Goal: Task Accomplishment & Management: Manage account settings

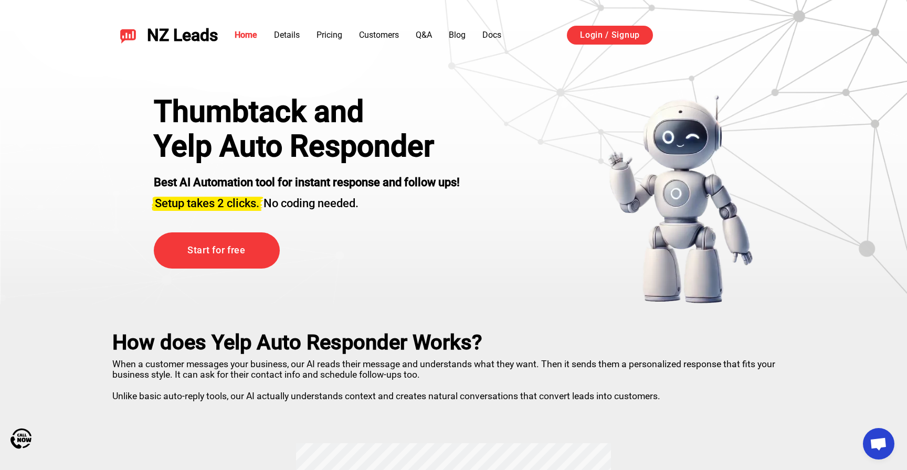
click at [731, 38] on div "Войти с аккаунтом Google (откроется в новой вкладке)" at bounding box center [731, 35] width 127 height 23
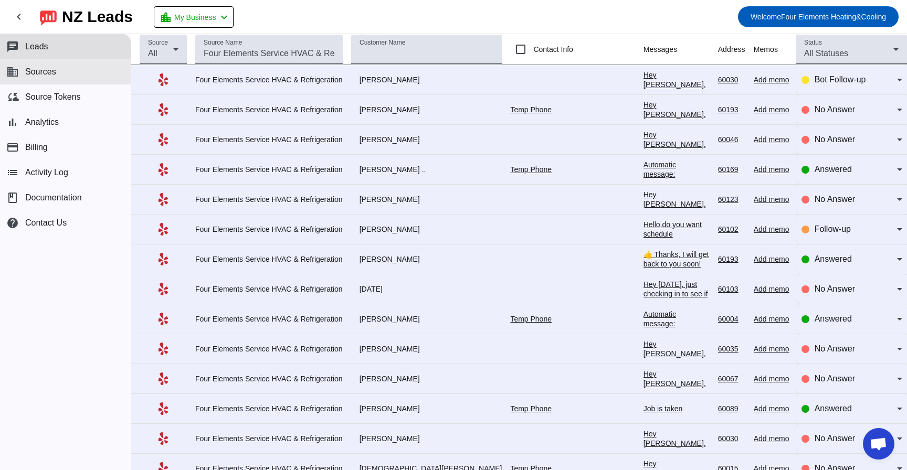
click at [44, 77] on button "business Sources" at bounding box center [65, 71] width 131 height 25
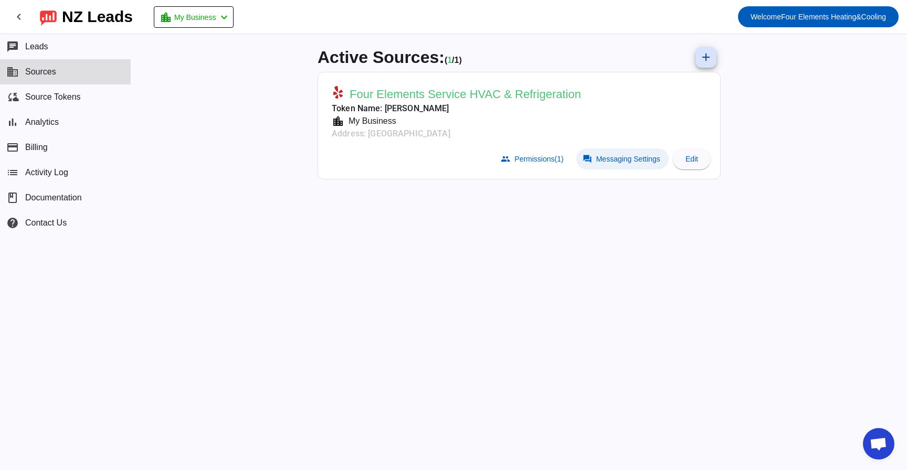
click at [611, 158] on span "Messaging Settings" at bounding box center [628, 159] width 64 height 8
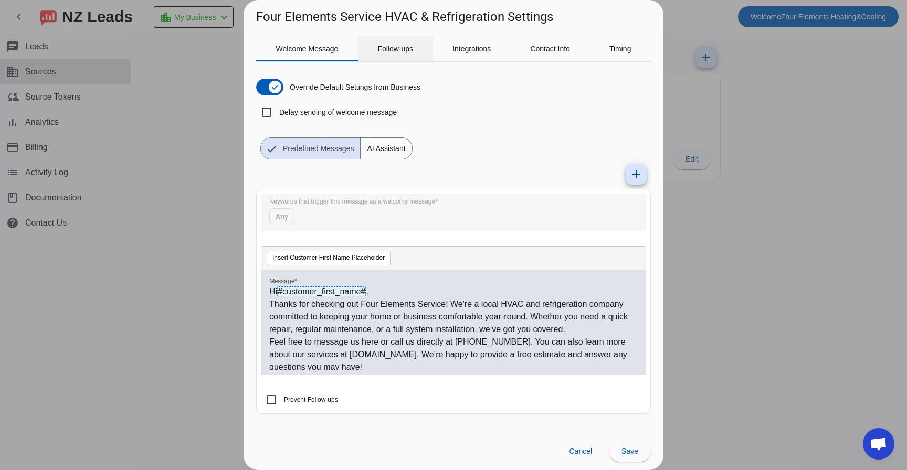
click at [403, 52] on span "Follow-ups" at bounding box center [395, 48] width 36 height 7
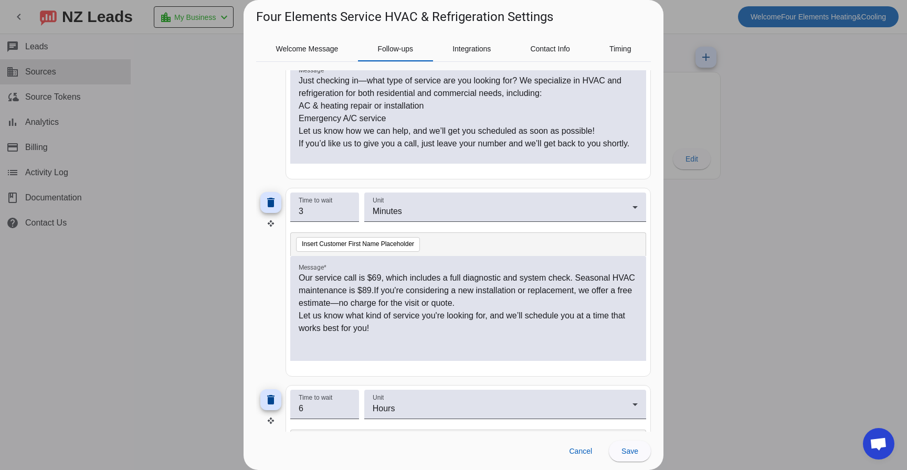
scroll to position [191, 0]
click at [375, 277] on p "Our service call is $69, which includes a full diagnostic and system check. Sea…" at bounding box center [468, 288] width 339 height 38
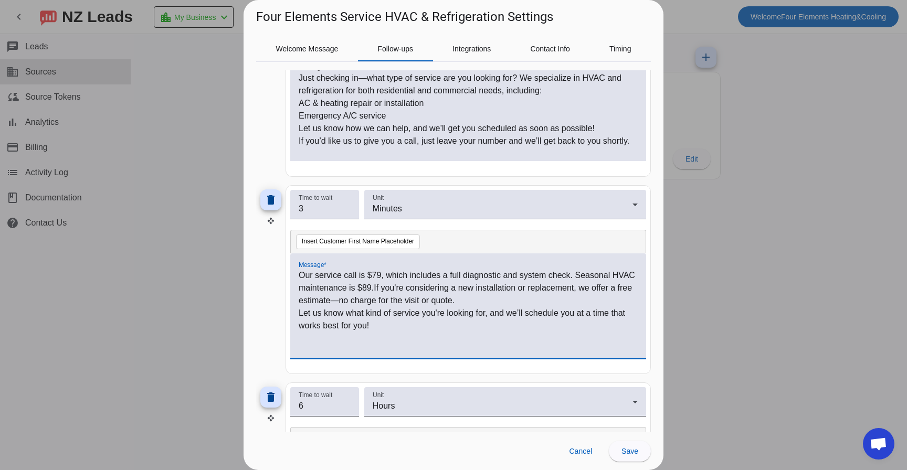
click at [477, 284] on p "Our service call is $79, which includes a full diagnostic and system check. Sea…" at bounding box center [468, 288] width 339 height 38
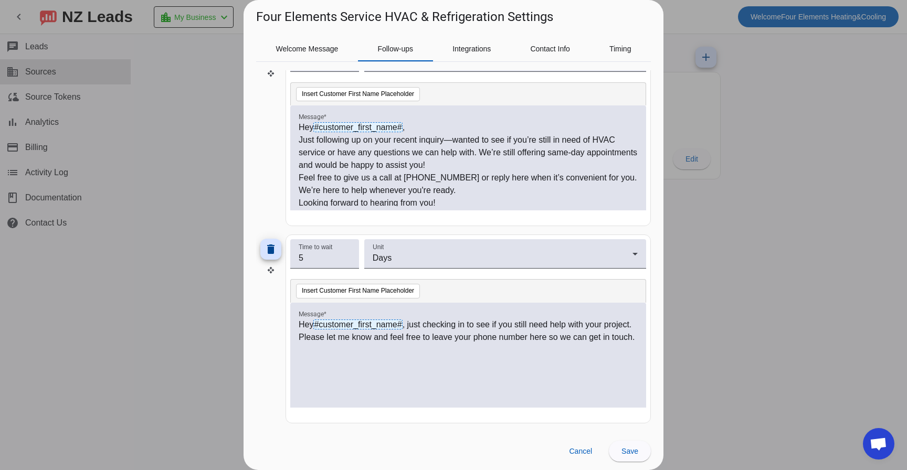
scroll to position [537, 0]
click at [623, 451] on span "Save" at bounding box center [629, 451] width 17 height 8
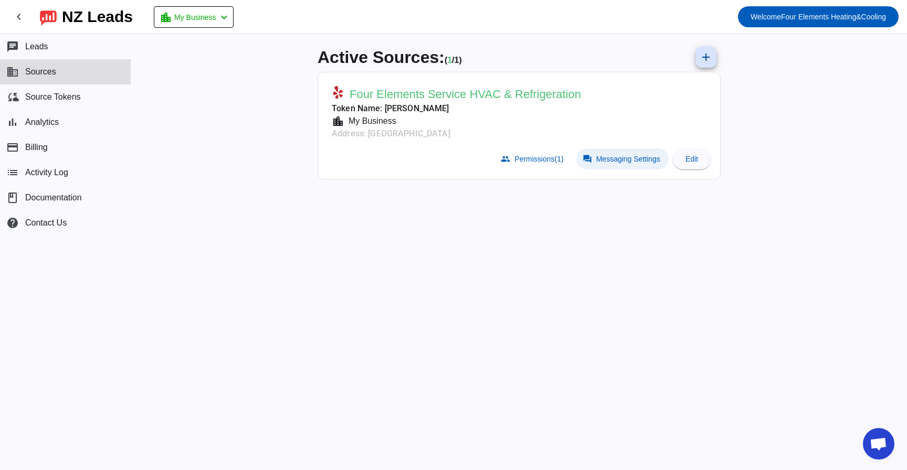
click at [611, 162] on span "Messaging Settings" at bounding box center [628, 159] width 64 height 8
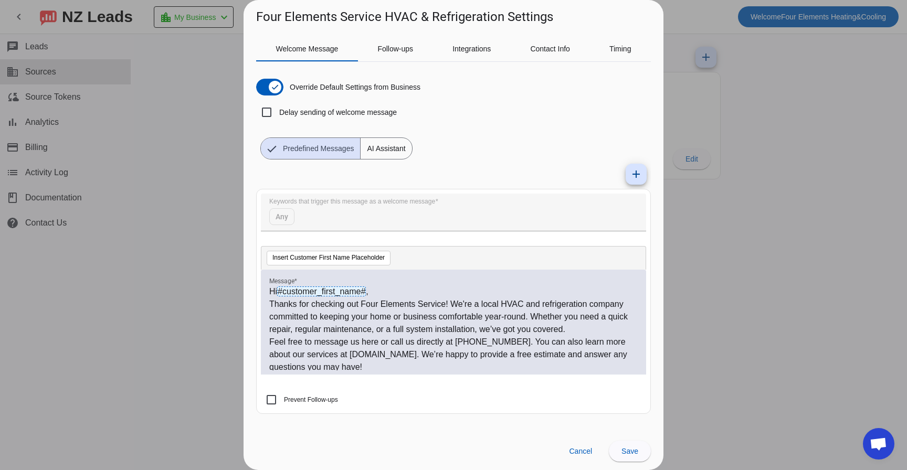
scroll to position [0, 0]
click at [401, 52] on span "Follow-ups" at bounding box center [395, 48] width 36 height 7
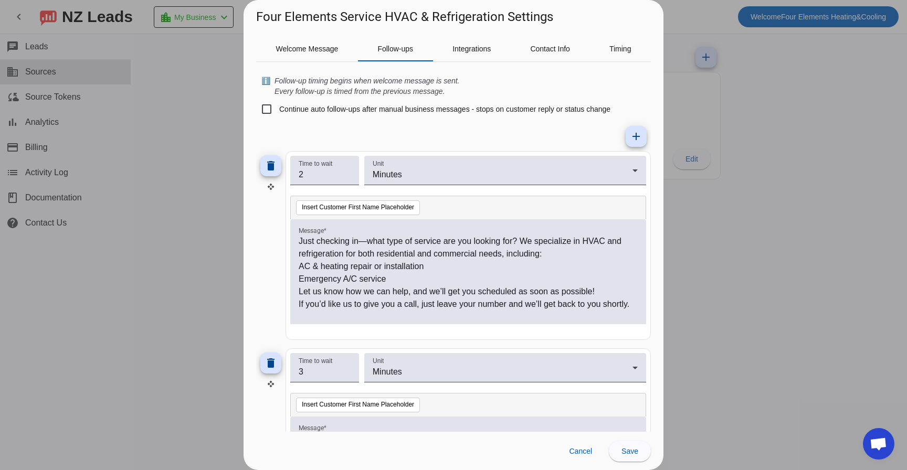
scroll to position [32, 0]
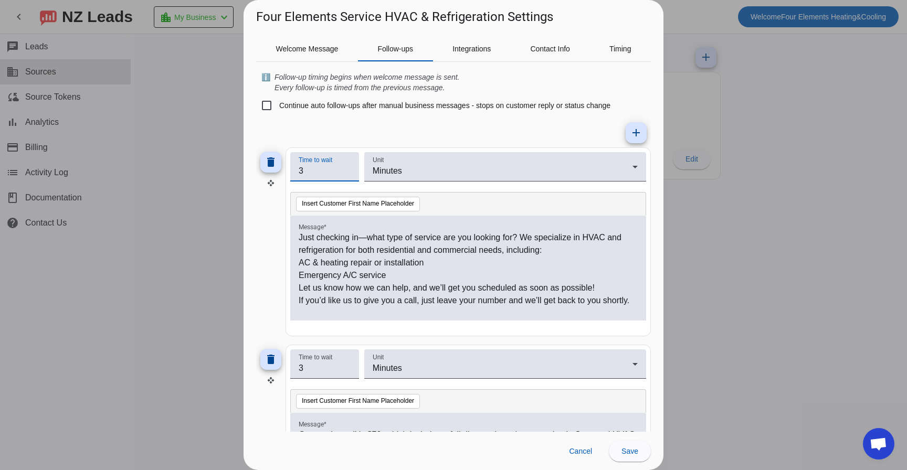
click at [345, 170] on input "3" at bounding box center [325, 171] width 52 height 13
click at [348, 175] on input "2" at bounding box center [325, 171] width 52 height 13
type input "1"
click at [348, 175] on input "1" at bounding box center [325, 171] width 52 height 13
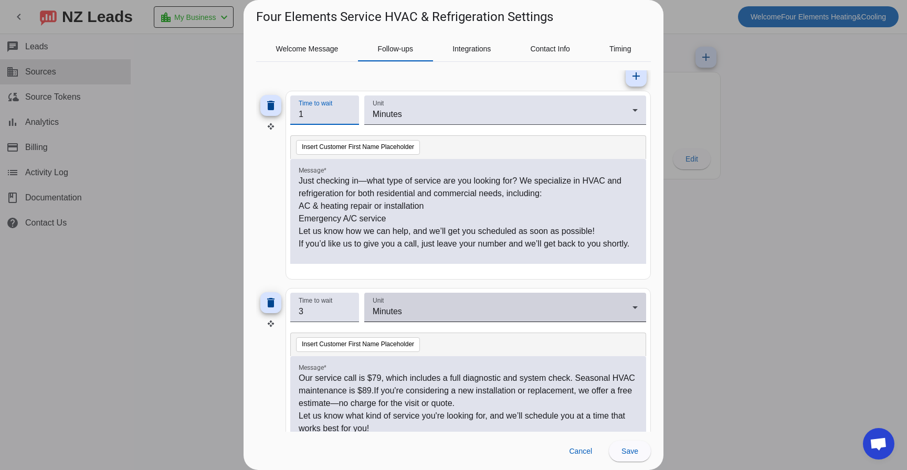
scroll to position [102, 0]
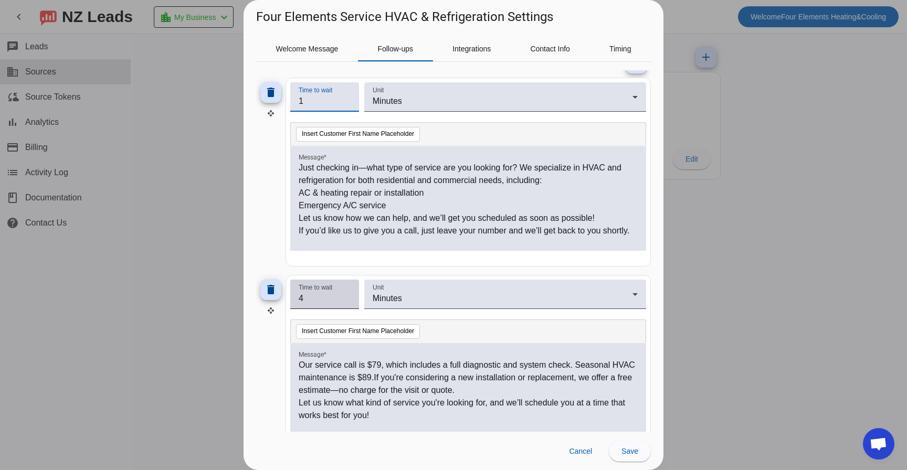
click at [347, 296] on input "4" at bounding box center [325, 298] width 52 height 13
click at [347, 303] on input "3" at bounding box center [325, 298] width 52 height 13
type input "2"
click at [347, 303] on input "2" at bounding box center [325, 298] width 52 height 13
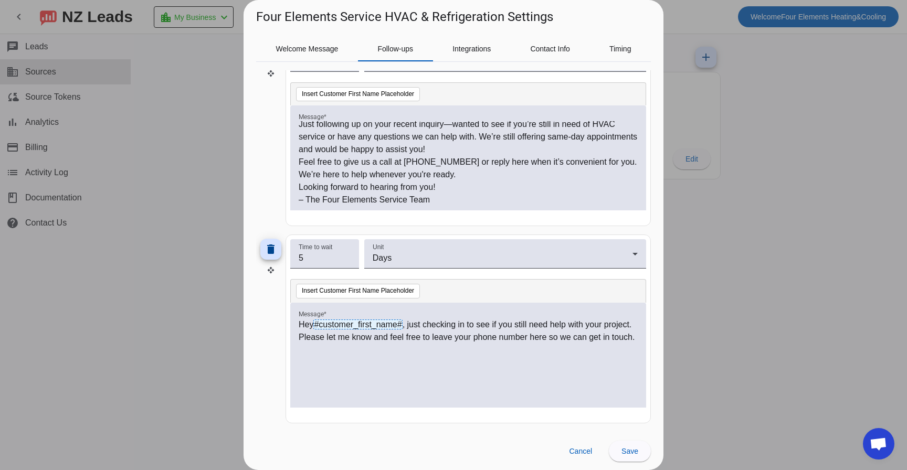
scroll to position [537, 0]
click at [635, 455] on span "Save" at bounding box center [629, 451] width 17 height 8
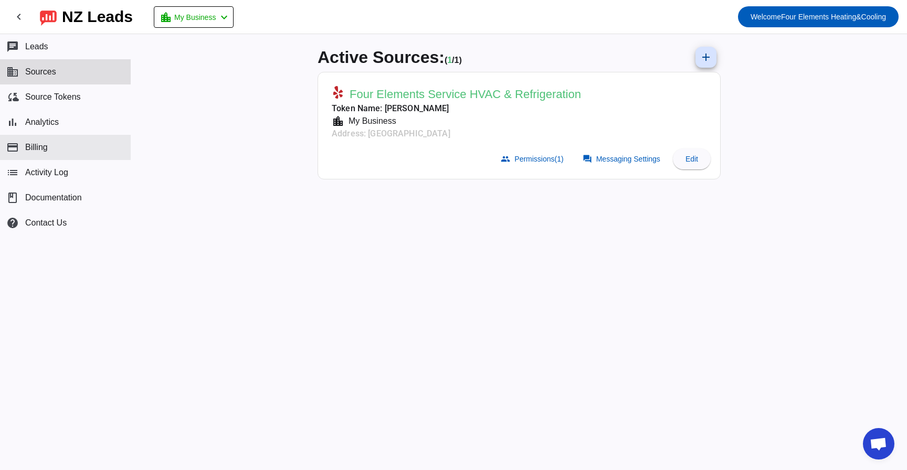
click at [46, 157] on button "payment Billing" at bounding box center [65, 147] width 131 height 25
